Goal: Information Seeking & Learning: Learn about a topic

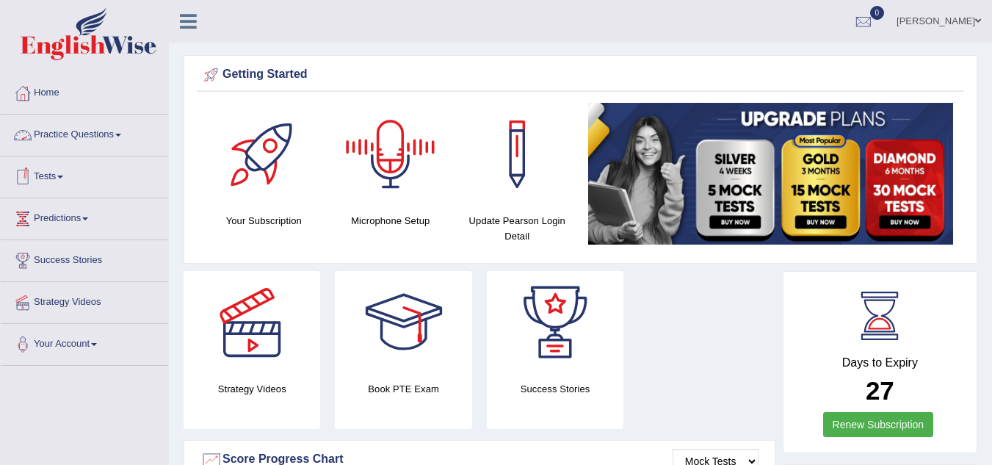
click at [111, 130] on link "Practice Questions" at bounding box center [84, 133] width 167 height 37
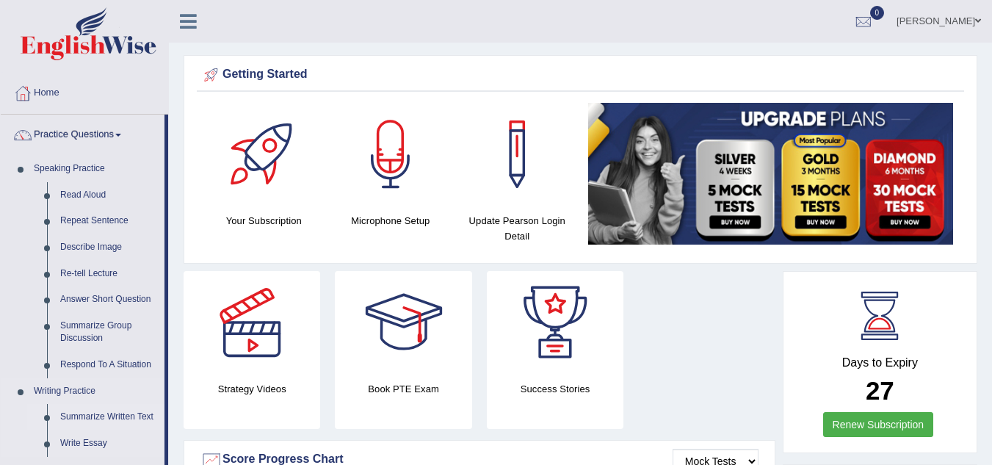
click at [130, 413] on link "Summarize Written Text" at bounding box center [109, 417] width 111 height 26
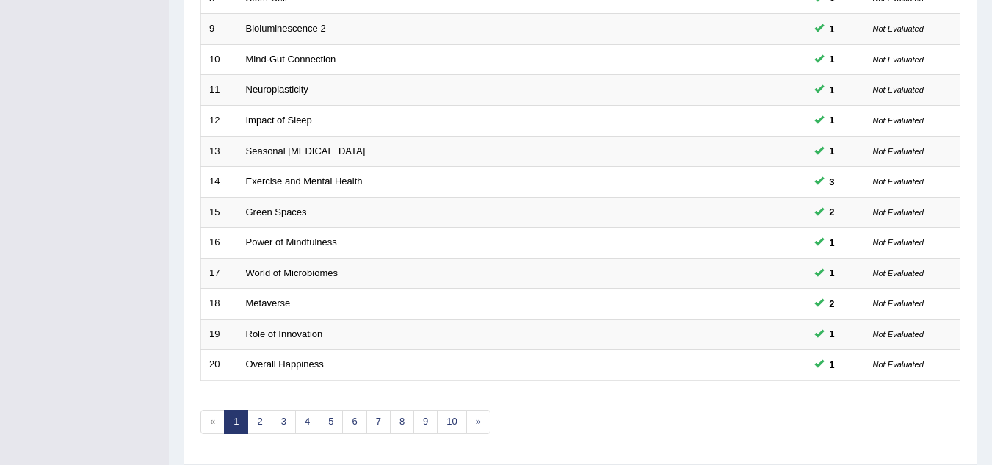
scroll to position [507, 0]
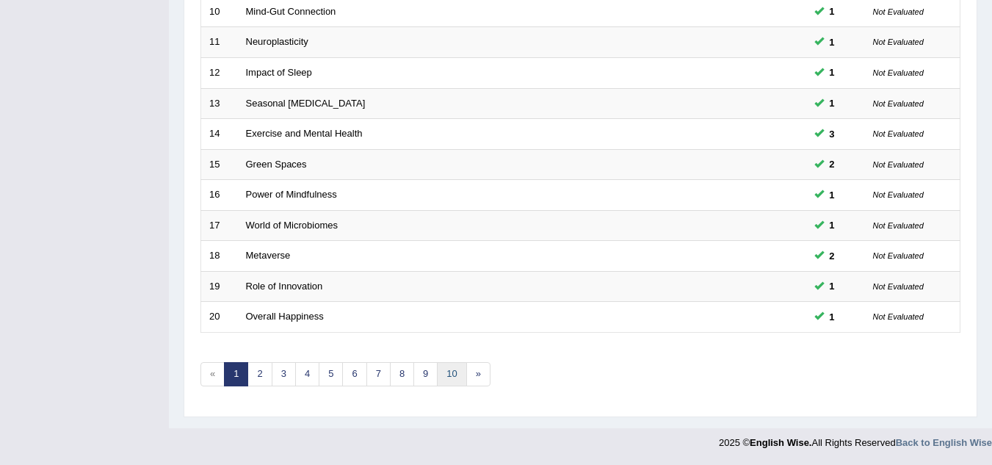
click at [449, 374] on link "10" at bounding box center [451, 374] width 29 height 24
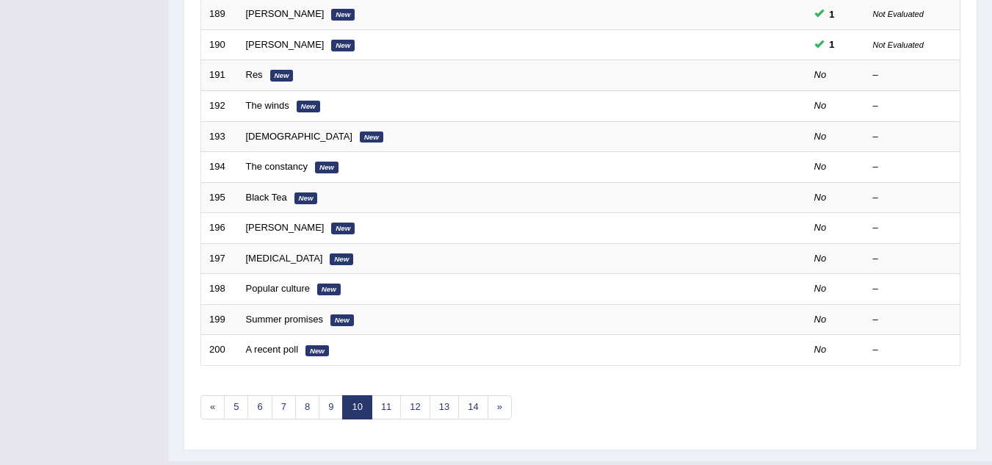
scroll to position [507, 0]
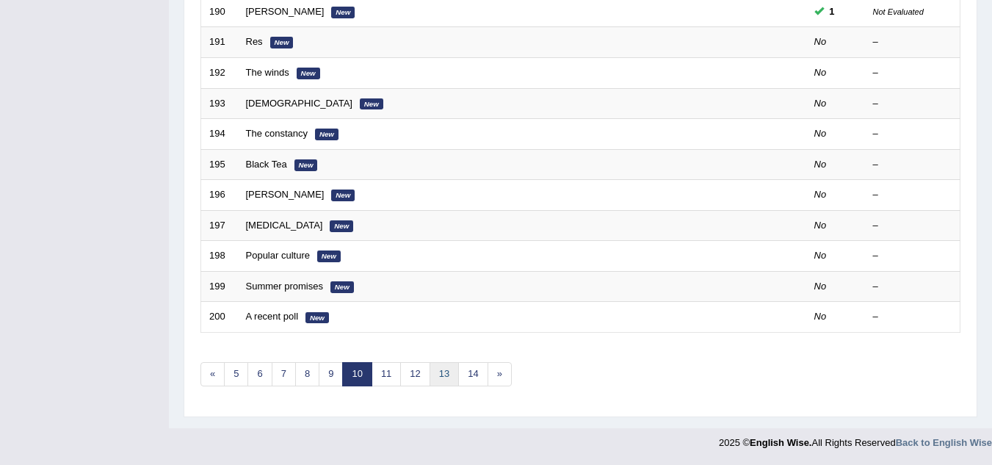
click at [447, 367] on link "13" at bounding box center [443, 374] width 29 height 24
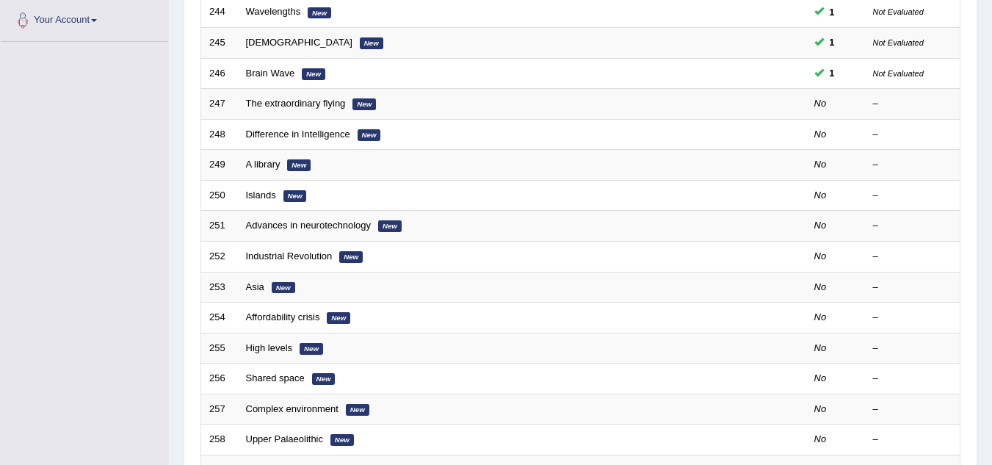
scroll to position [259, 0]
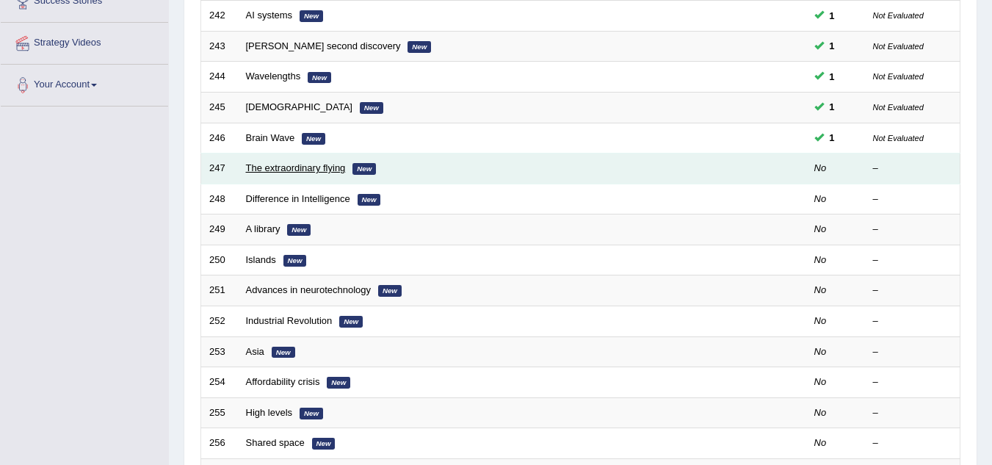
click at [319, 167] on link "The extraordinary flying" at bounding box center [296, 167] width 100 height 11
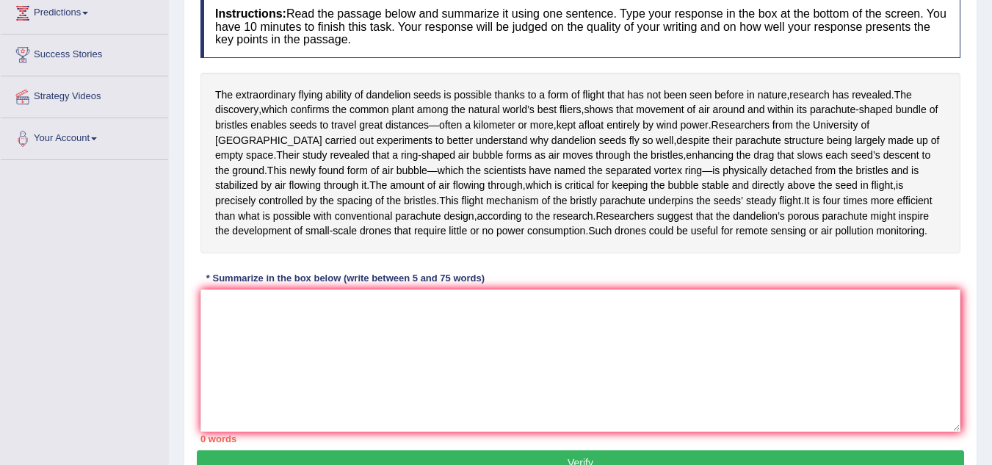
click at [134, 420] on div "Toggle navigation Home Practice Questions Speaking Practice Read Aloud Repeat S…" at bounding box center [496, 175] width 992 height 763
click at [228, 296] on textarea at bounding box center [580, 360] width 760 height 142
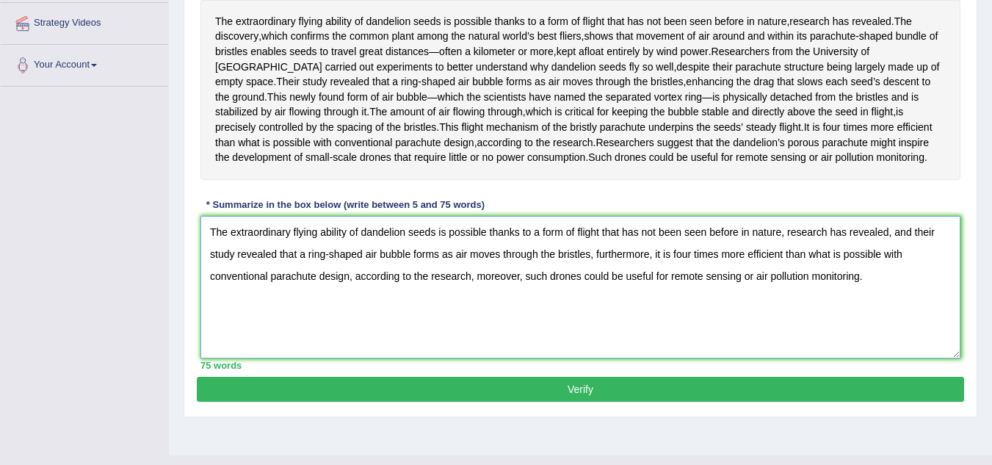
scroll to position [306, 0]
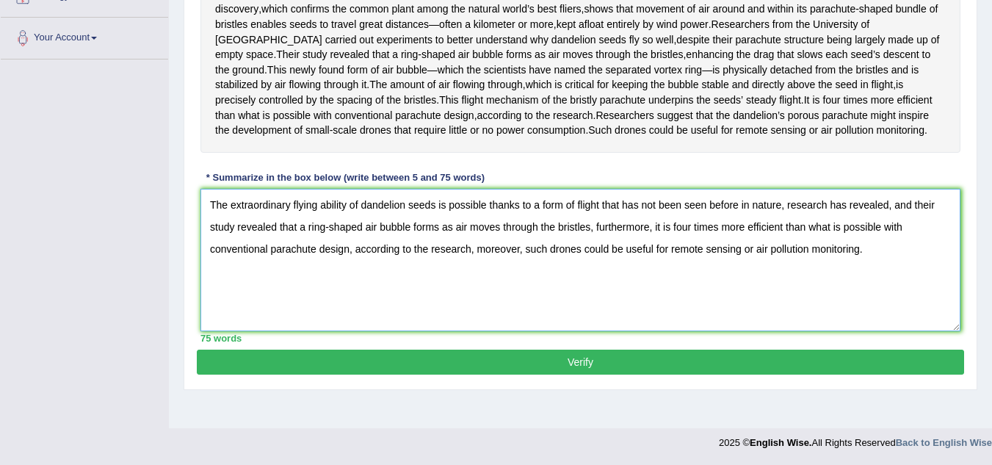
type textarea "The extraordinary flying ability of dandelion seeds is possible thanks to a for…"
click at [810, 356] on button "Verify" at bounding box center [580, 361] width 767 height 25
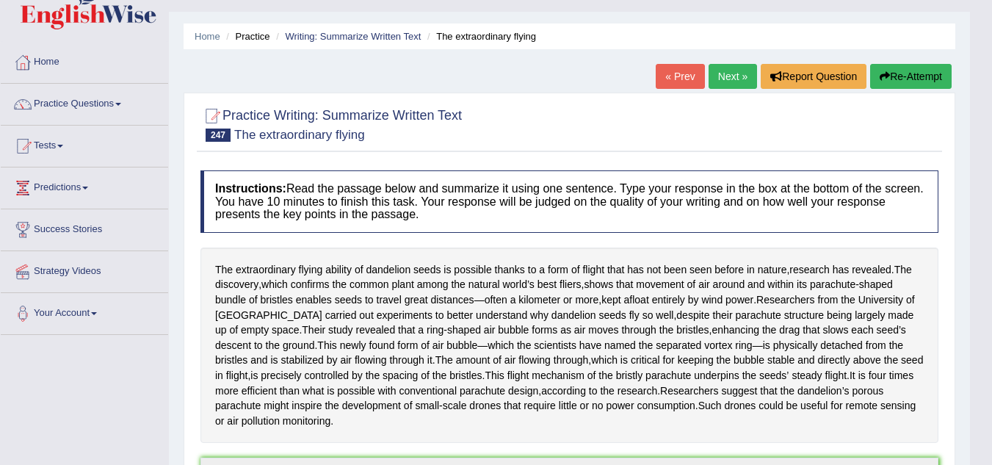
scroll to position [0, 0]
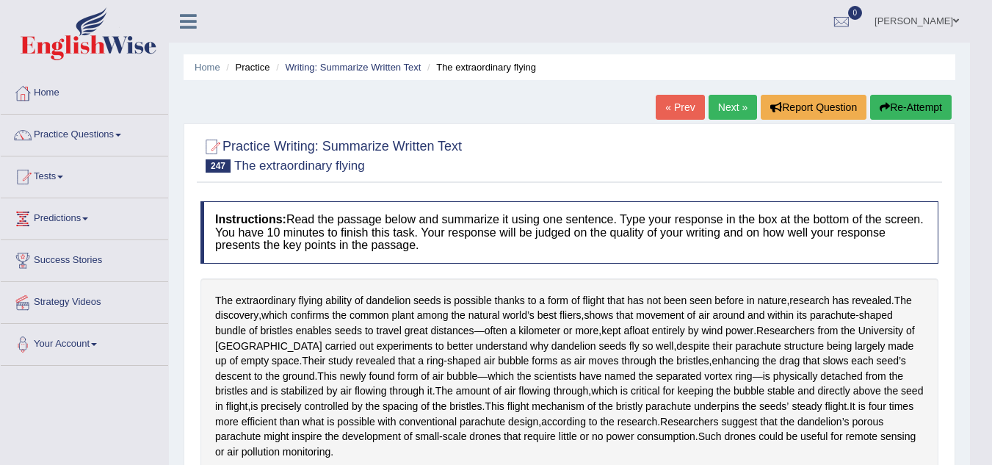
click at [730, 106] on link "Next »" at bounding box center [732, 107] width 48 height 25
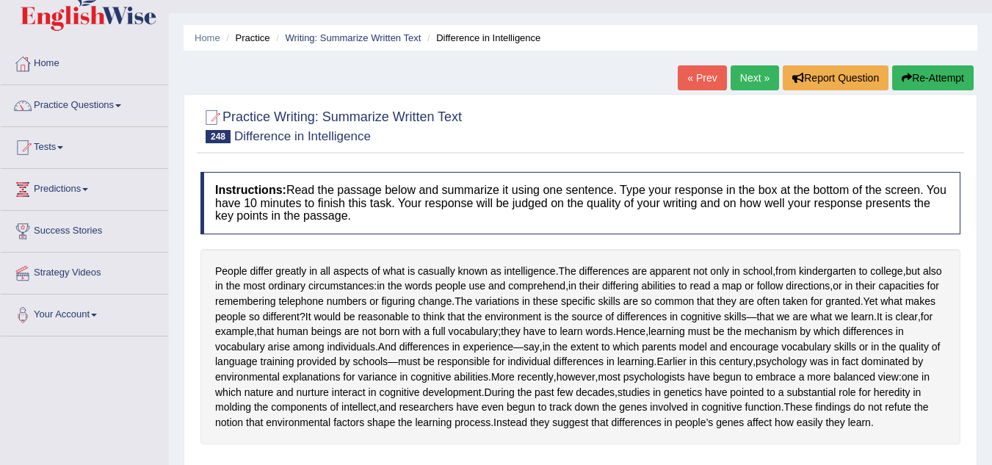
scroll to position [176, 0]
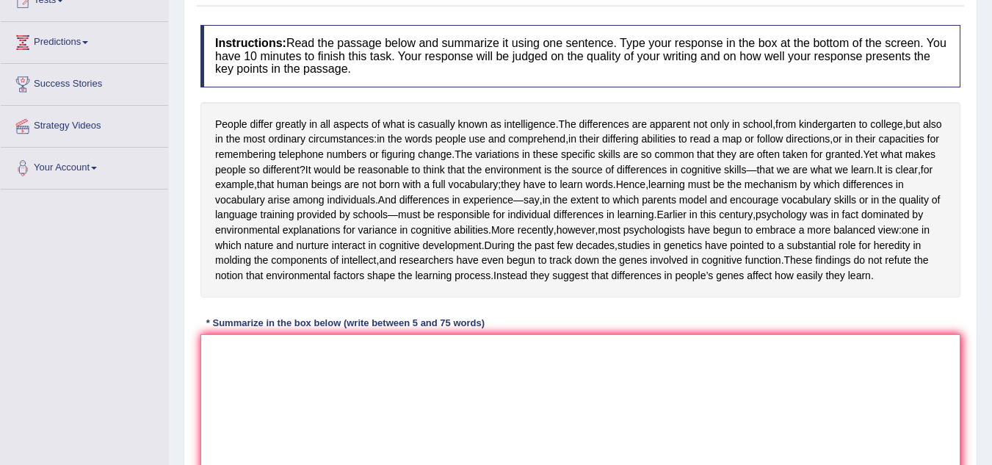
click at [226, 402] on textarea at bounding box center [580, 405] width 760 height 142
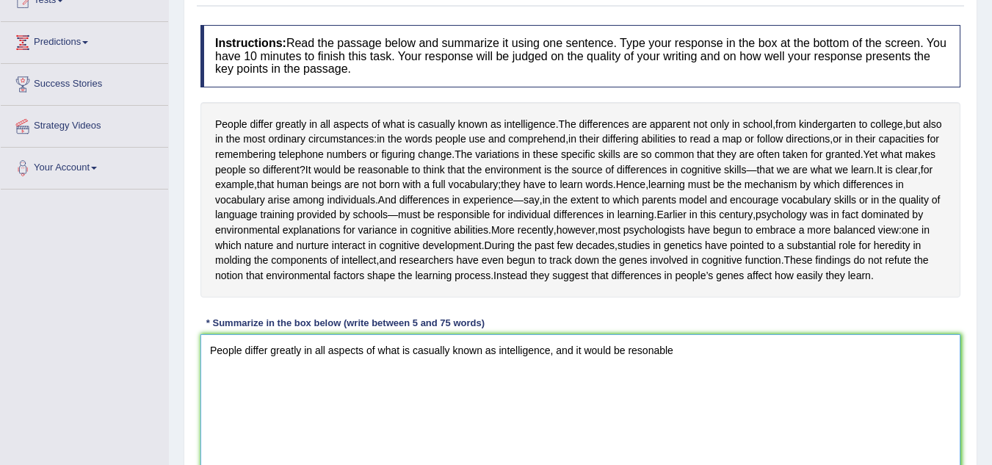
click at [638, 407] on textarea "People differ greatly in all aspects of what is casually known as intelligence,…" at bounding box center [580, 405] width 760 height 142
click at [688, 411] on textarea "People differ greatly in all aspects of what is casually known as intelligence,…" at bounding box center [580, 405] width 760 height 142
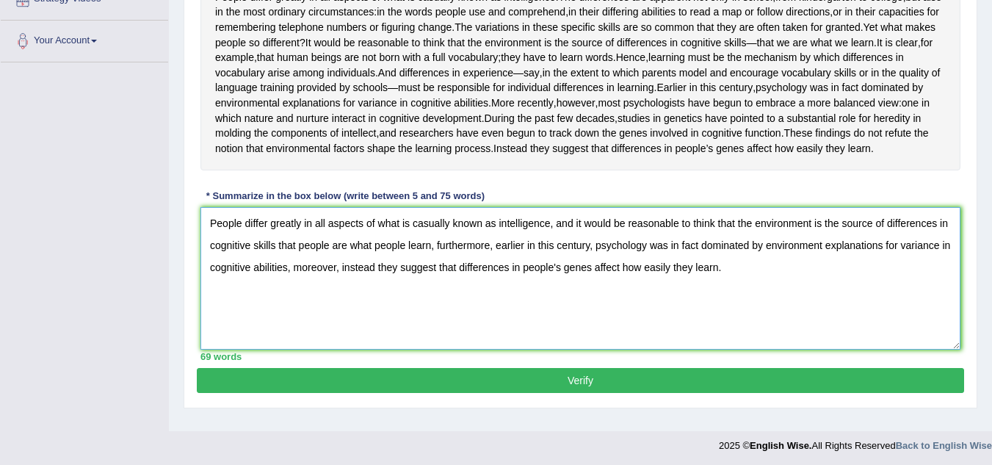
scroll to position [355, 0]
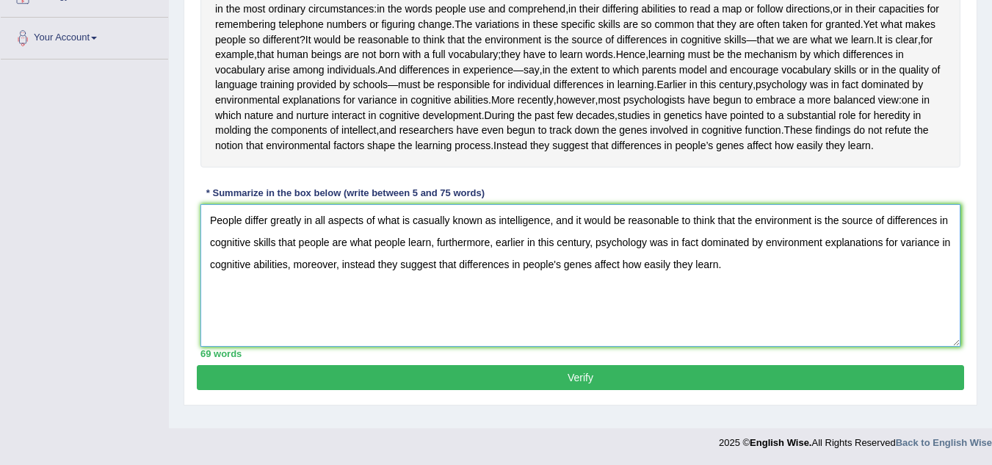
type textarea "People differ greatly in all aspects of what is casually known as intelligence,…"
click at [546, 386] on button "Verify" at bounding box center [580, 377] width 767 height 25
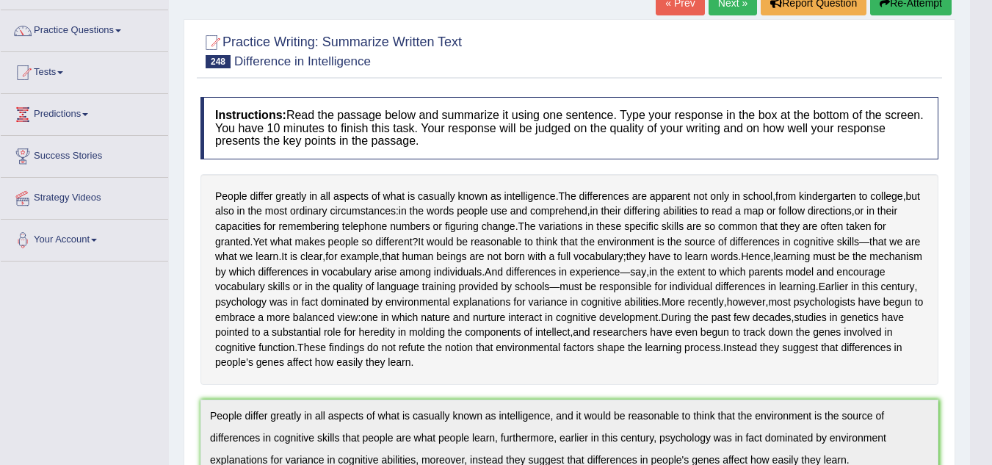
scroll to position [52, 0]
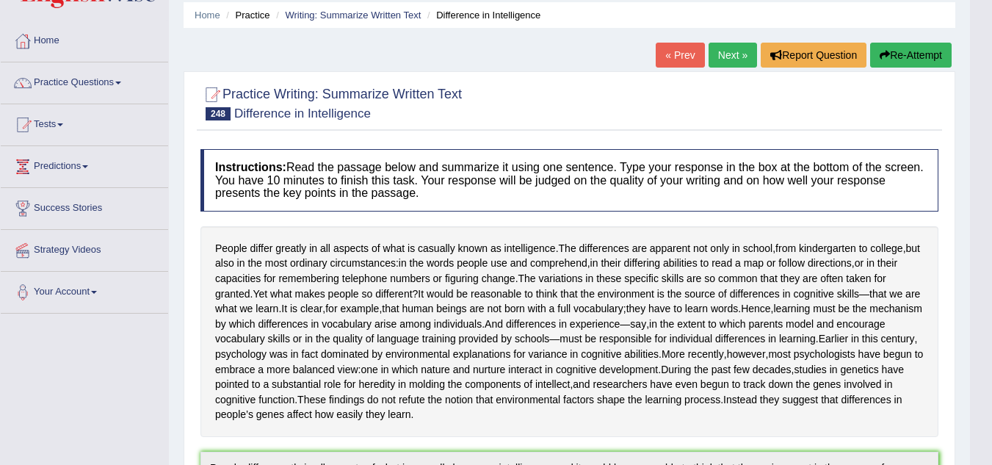
click at [727, 54] on link "Next »" at bounding box center [732, 55] width 48 height 25
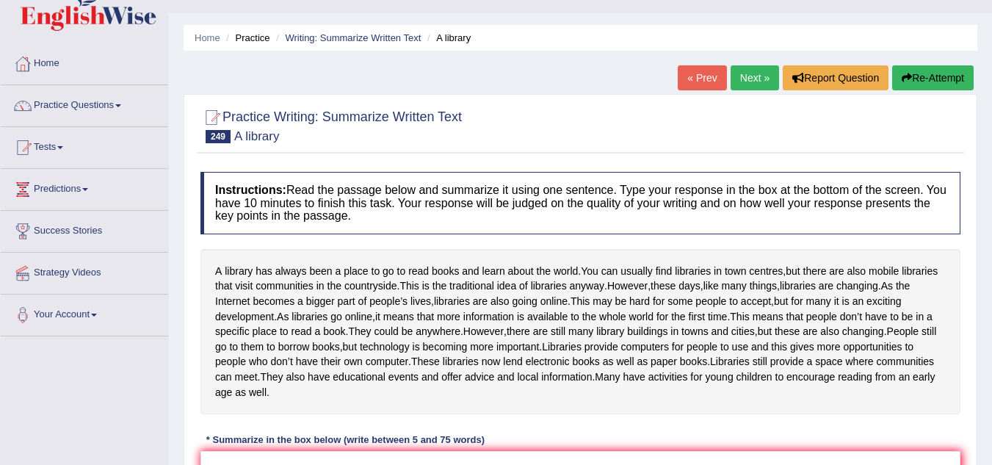
scroll to position [147, 0]
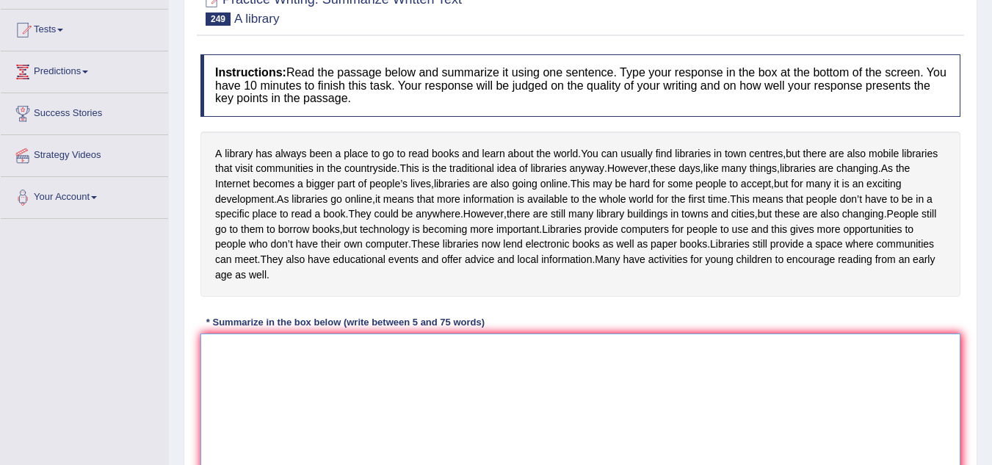
click at [213, 392] on textarea at bounding box center [580, 404] width 760 height 142
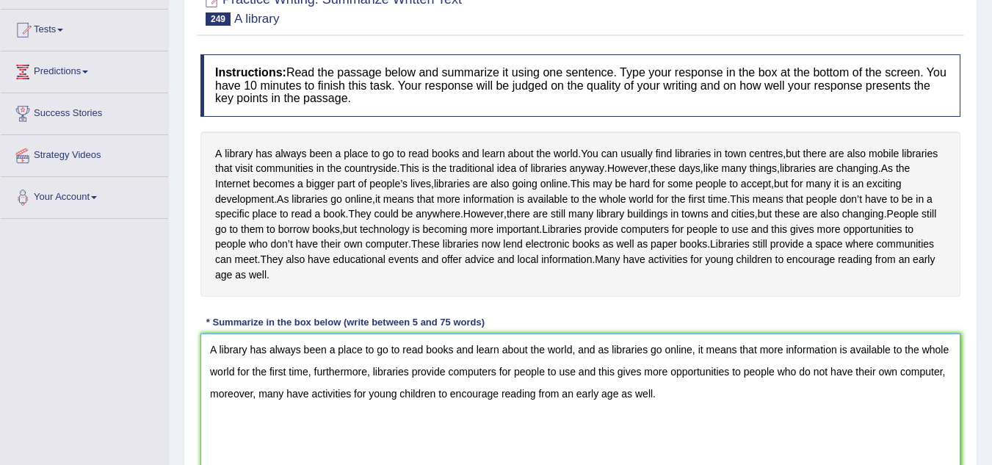
scroll to position [310, 0]
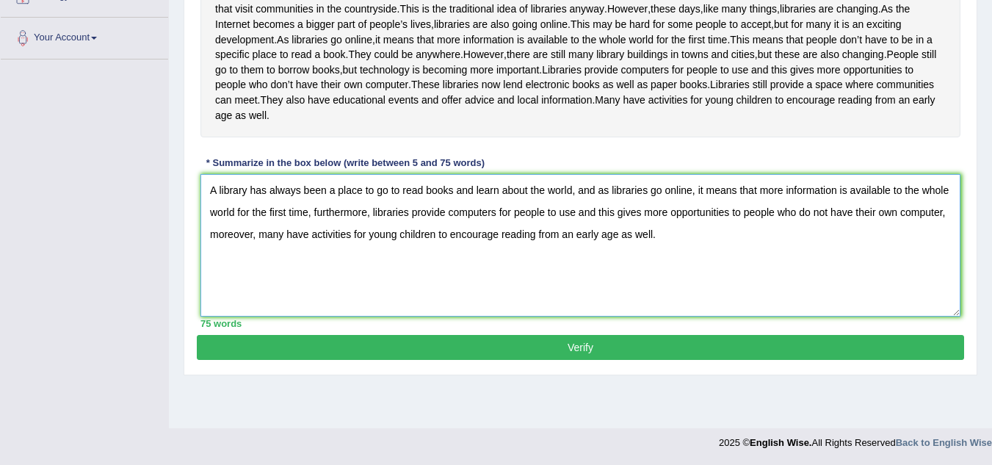
type textarea "A library has always been a place to go to read books and learn about the world…"
click at [659, 360] on button "Verify" at bounding box center [580, 347] width 767 height 25
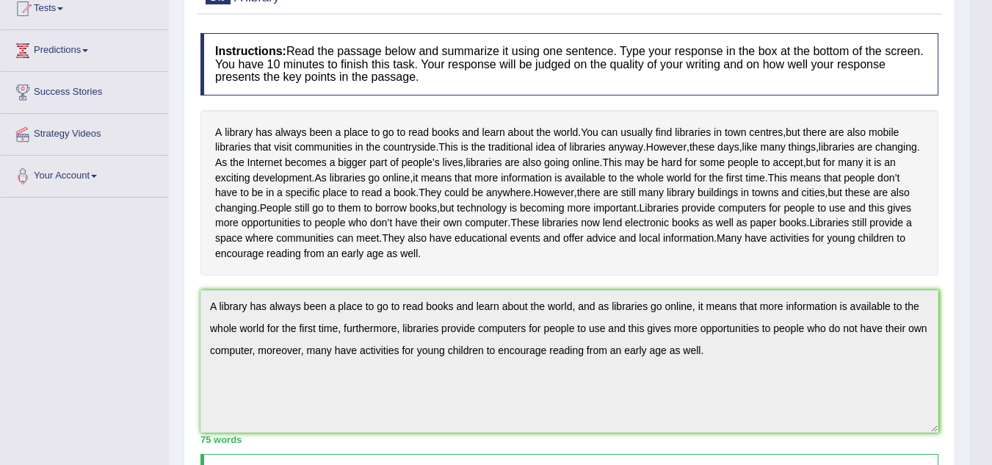
scroll to position [0, 0]
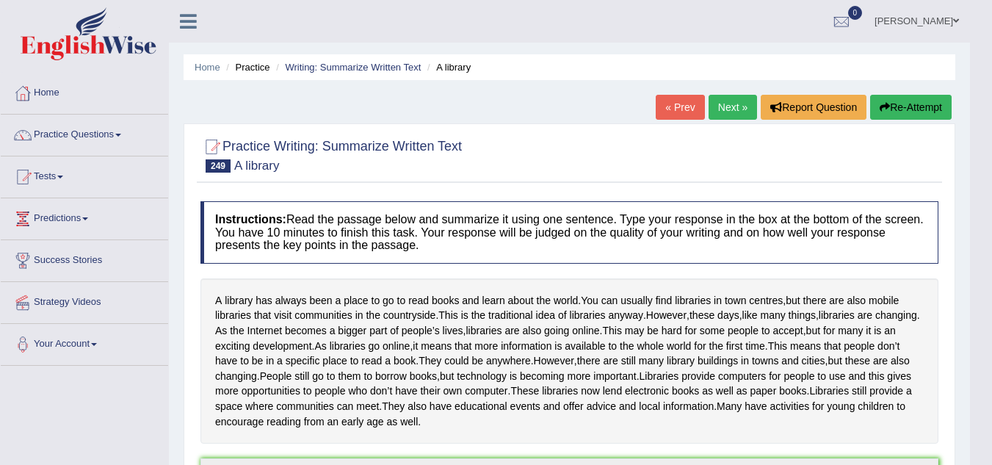
click at [726, 102] on link "Next »" at bounding box center [732, 107] width 48 height 25
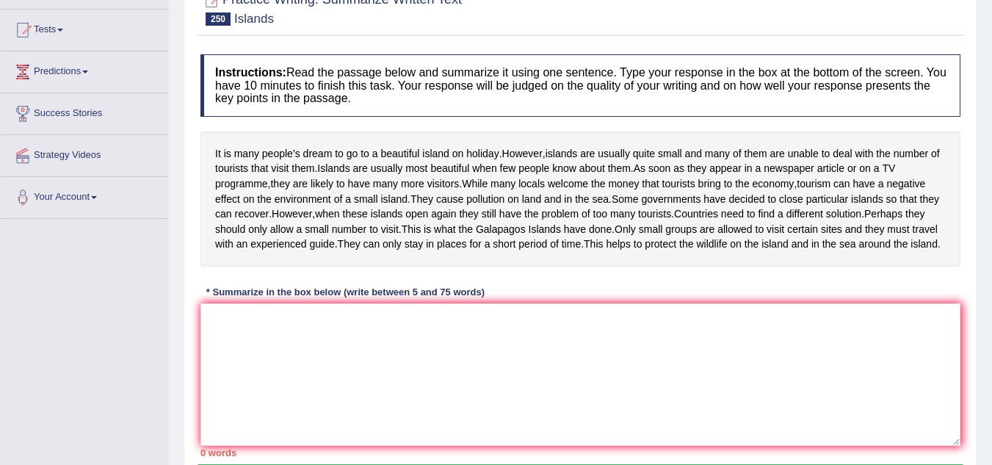
scroll to position [206, 0]
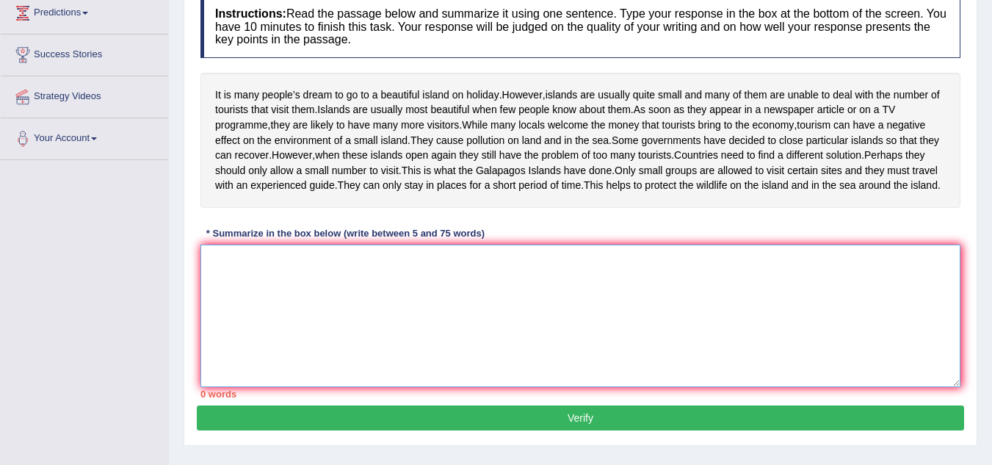
click at [231, 341] on textarea at bounding box center [580, 315] width 760 height 142
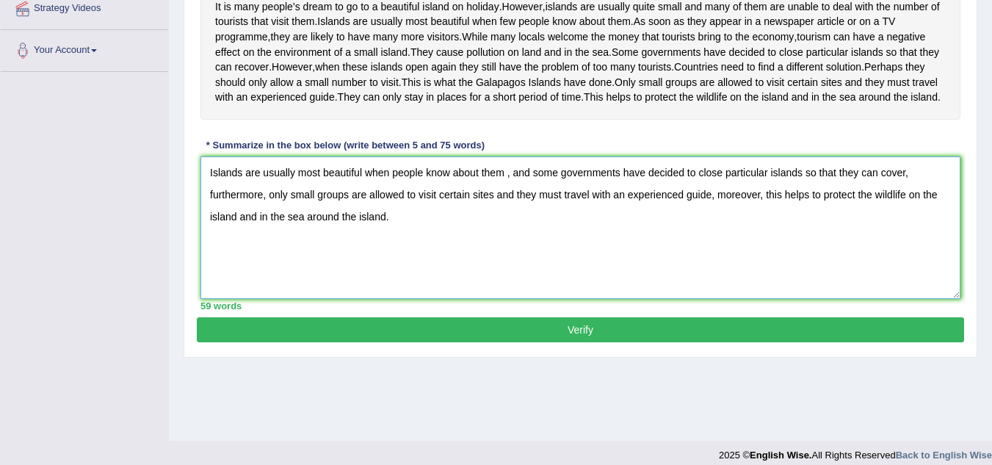
scroll to position [324, 0]
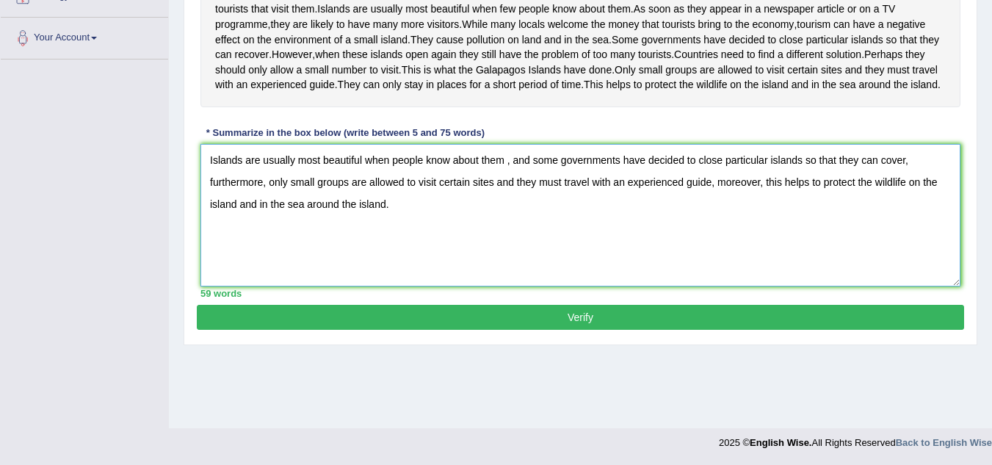
type textarea "Islands are usually most beautiful when people know about them , and some gover…"
click at [827, 330] on button "Verify" at bounding box center [580, 317] width 767 height 25
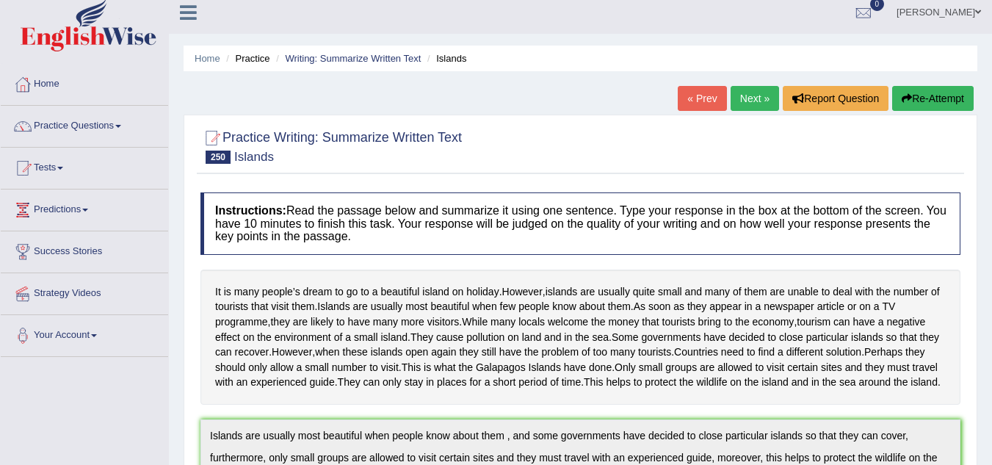
scroll to position [0, 0]
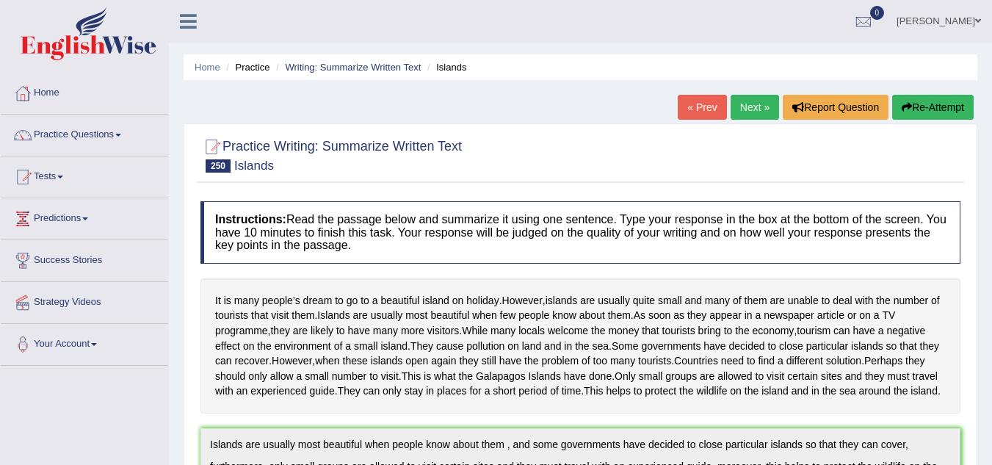
click at [760, 103] on link "Next »" at bounding box center [754, 107] width 48 height 25
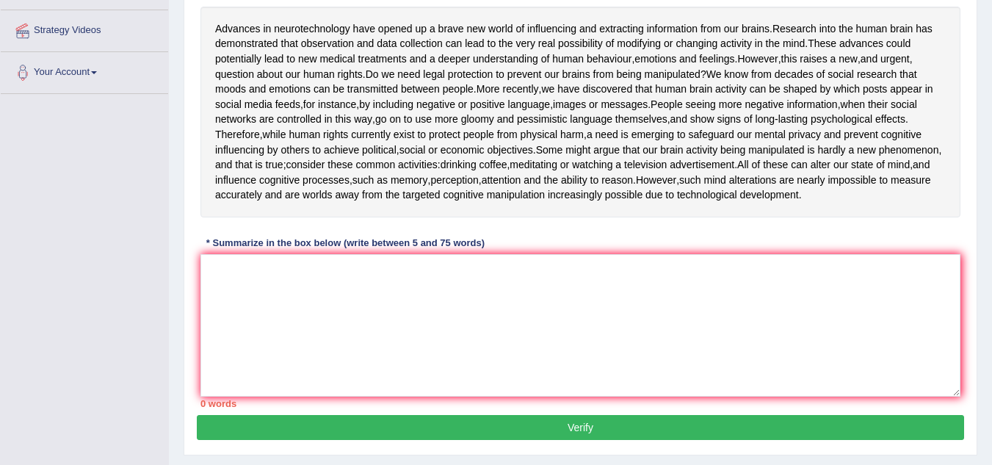
scroll to position [235, 0]
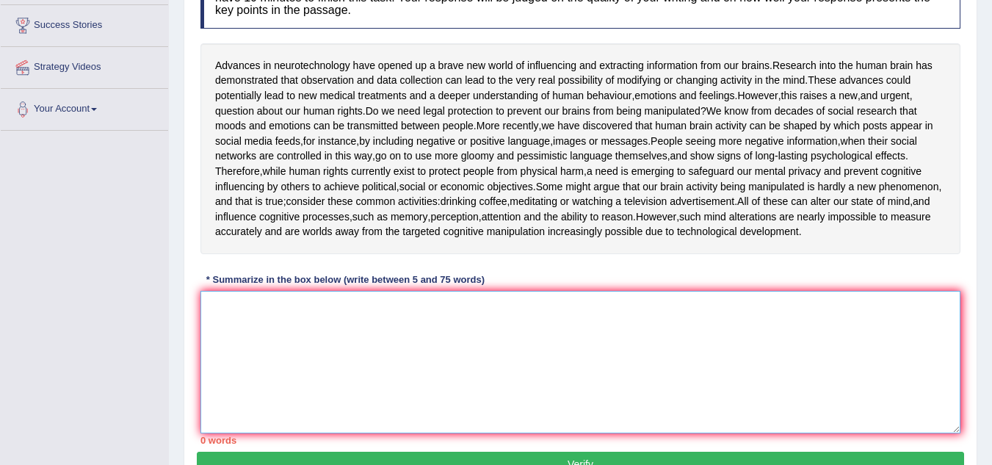
click at [338, 433] on textarea at bounding box center [580, 362] width 760 height 142
click at [288, 378] on textarea at bounding box center [580, 362] width 760 height 142
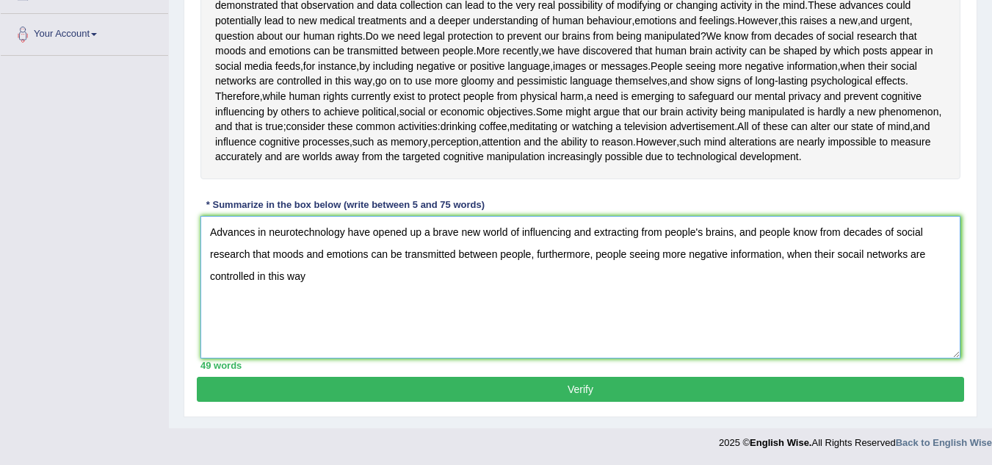
scroll to position [355, 0]
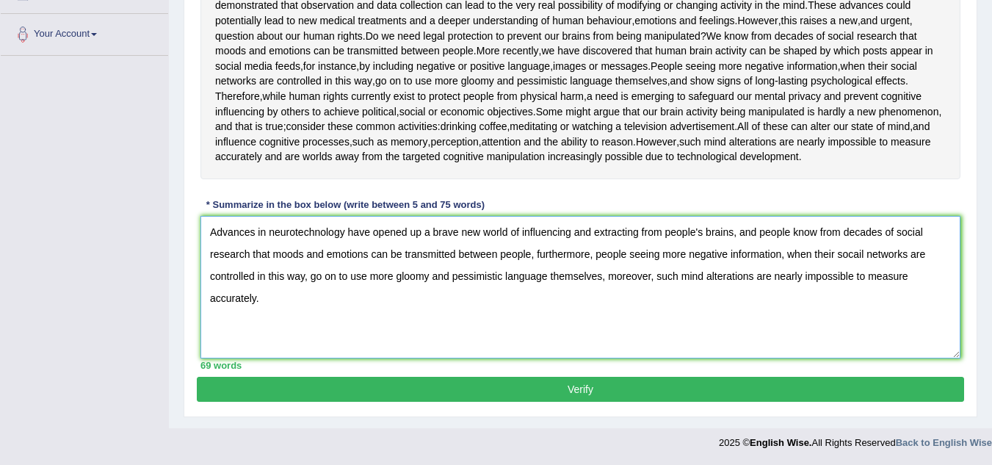
type textarea "Advances in neurotechnology have opened up a brave new world of influencing and…"
click at [614, 388] on button "Verify" at bounding box center [580, 389] width 767 height 25
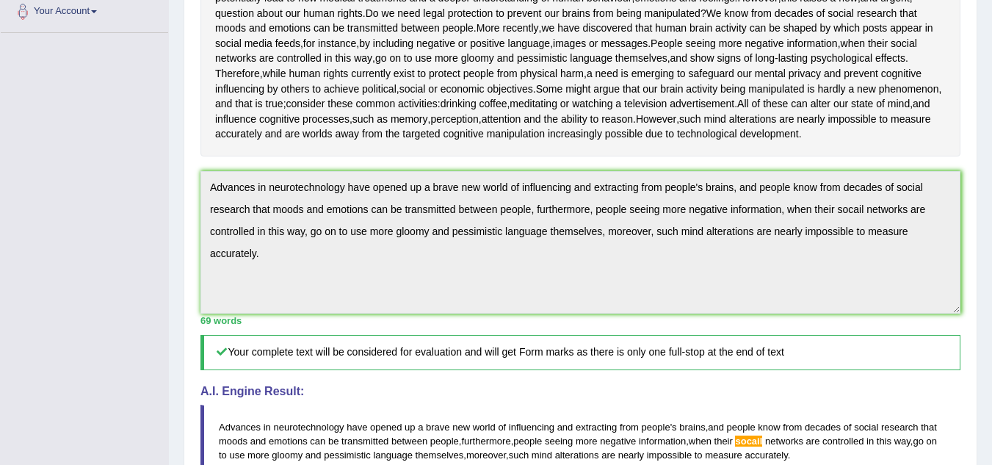
scroll to position [242, 0]
